Goal: Transaction & Acquisition: Subscribe to service/newsletter

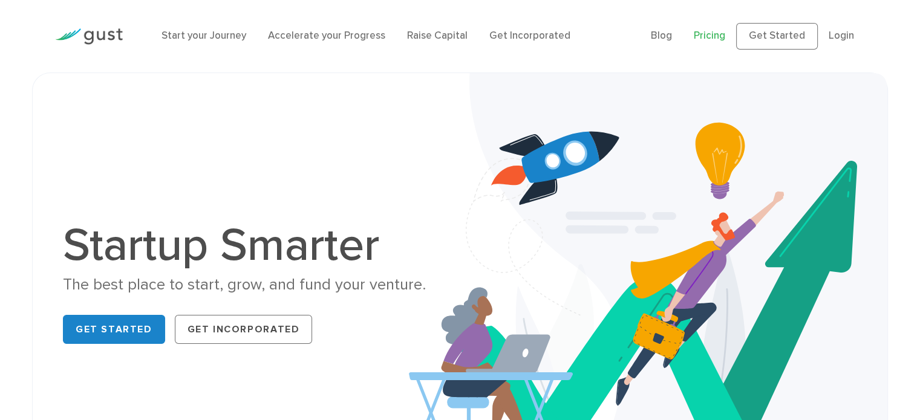
click at [723, 38] on link "Pricing" at bounding box center [709, 36] width 31 height 12
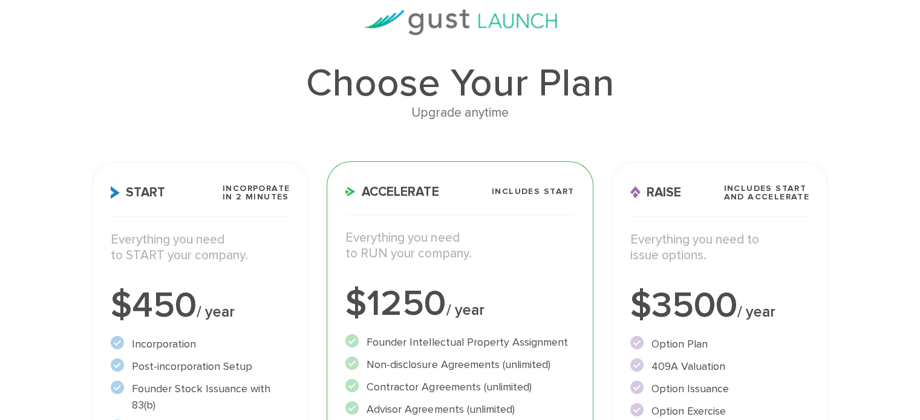
scroll to position [181, 0]
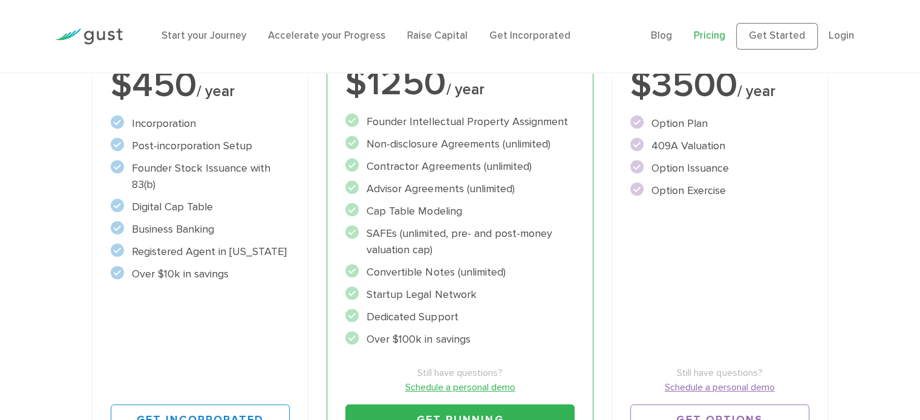
scroll to position [484, 0]
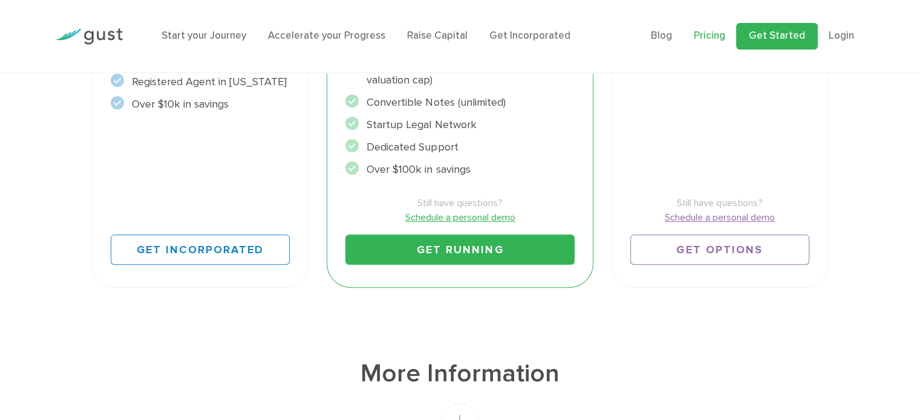
click at [786, 30] on link "Get Started" at bounding box center [777, 36] width 82 height 27
